Goal: Transaction & Acquisition: Purchase product/service

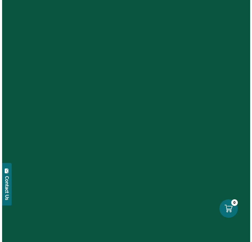
scroll to position [53, 0]
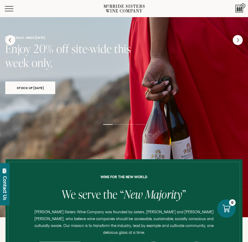
click at [11, 13] on div "Menu" at bounding box center [54, 8] width 99 height 17
click at [10, 10] on button "Menu" at bounding box center [14, 8] width 19 height 5
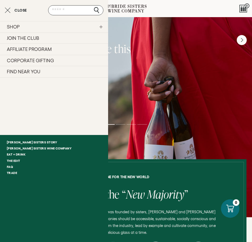
click at [25, 31] on link "SHOP" at bounding box center [54, 26] width 108 height 11
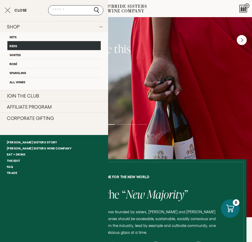
click at [34, 43] on link "Reds" at bounding box center [53, 45] width 93 height 9
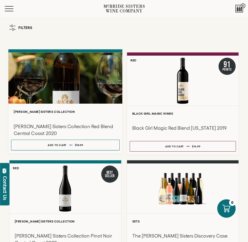
click at [69, 68] on div at bounding box center [65, 77] width 114 height 51
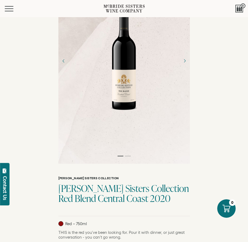
scroll to position [79, 0]
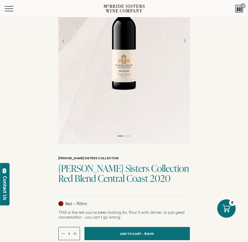
click at [91, 96] on div at bounding box center [124, 41] width 132 height 206
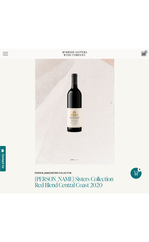
scroll to position [26, 0]
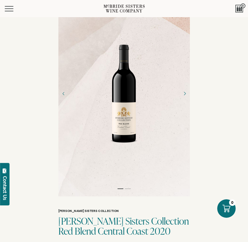
click at [184, 98] on icon "Next" at bounding box center [184, 93] width 9 height 9
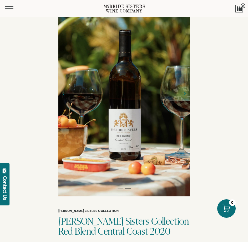
click at [71, 97] on div at bounding box center [124, 94] width 132 height 206
